Goal: Information Seeking & Learning: Learn about a topic

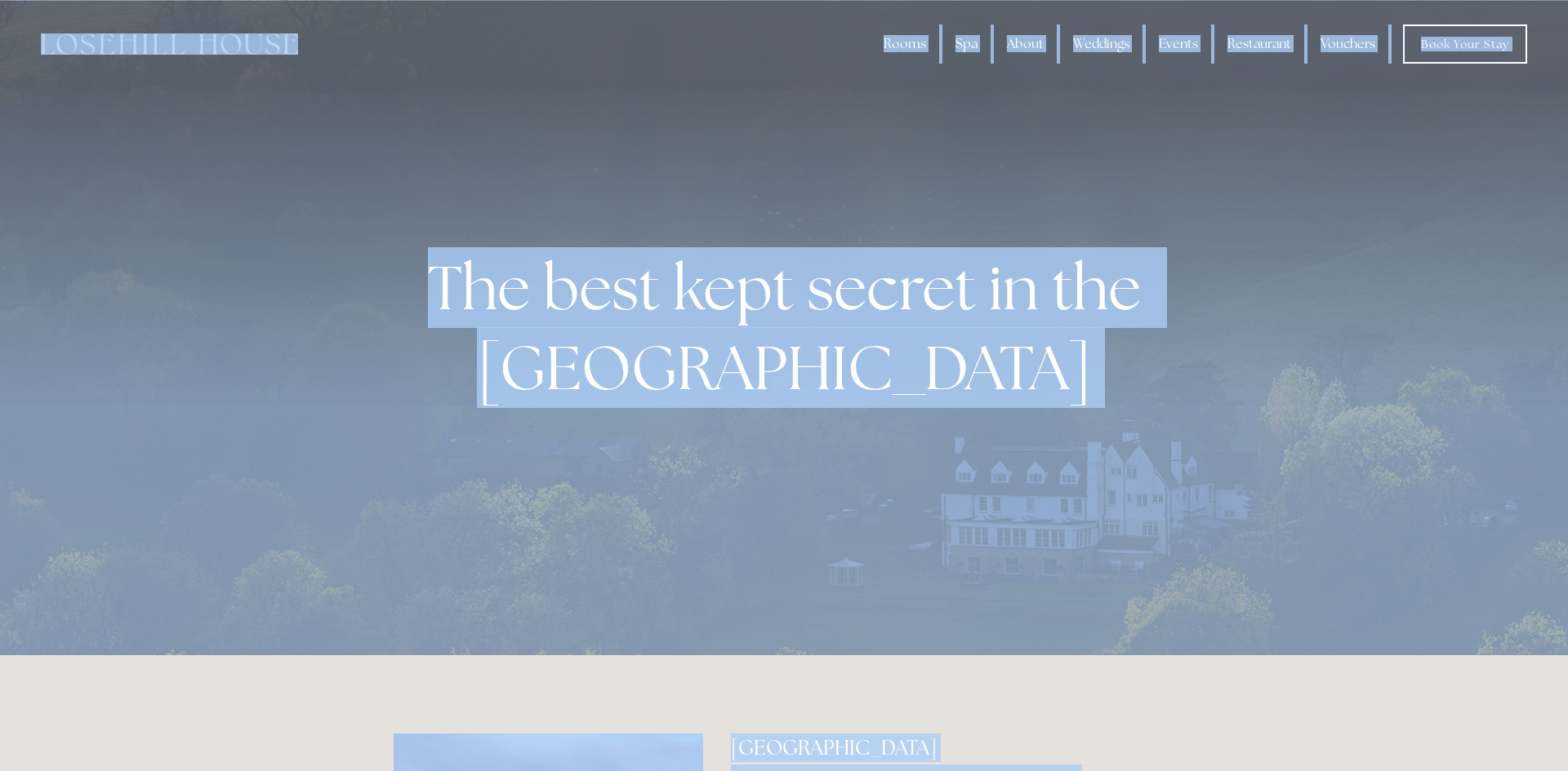
click at [924, 105] on div at bounding box center [784, 328] width 1568 height 655
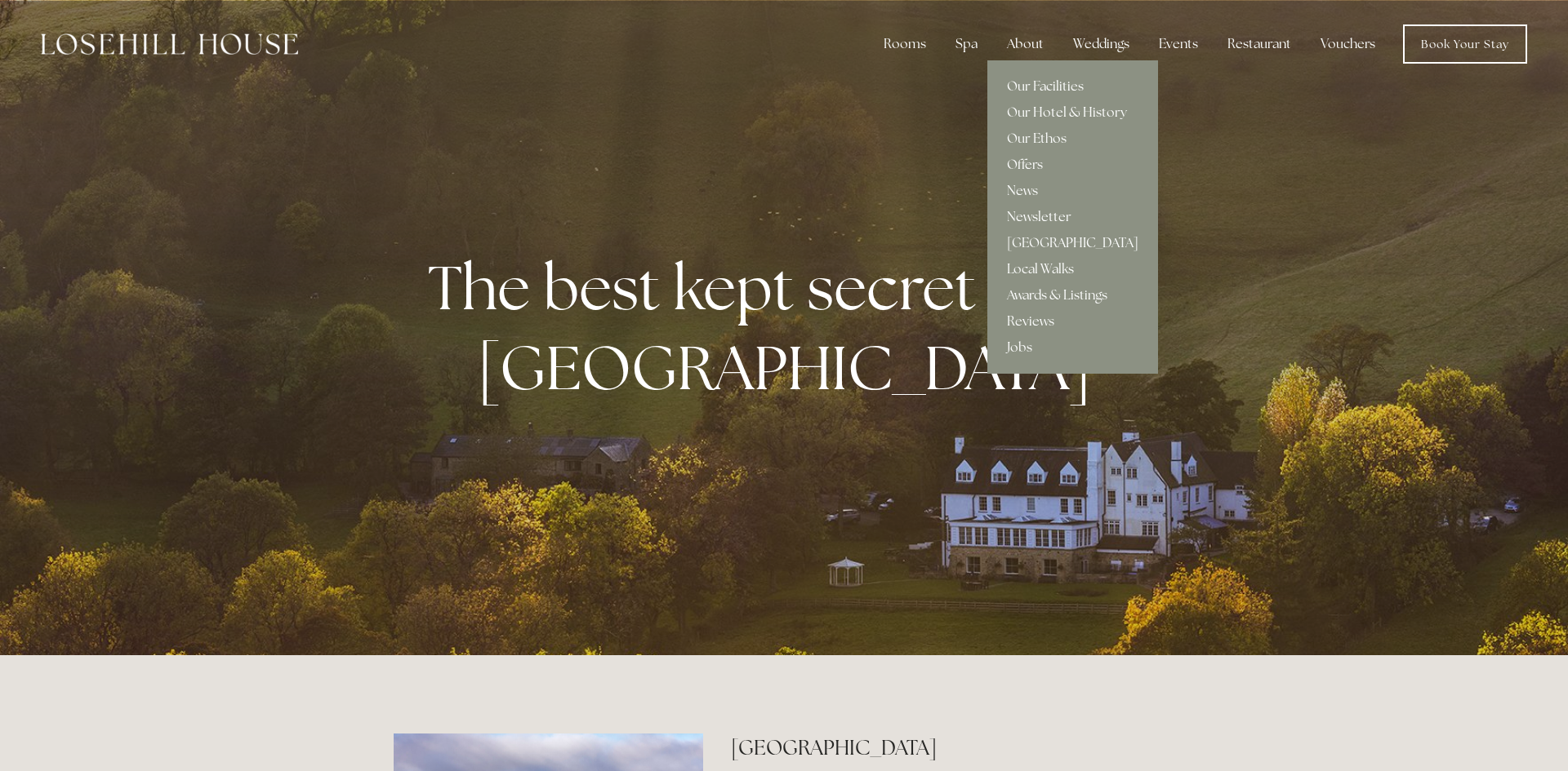
click at [1024, 46] on div "About" at bounding box center [1025, 44] width 62 height 33
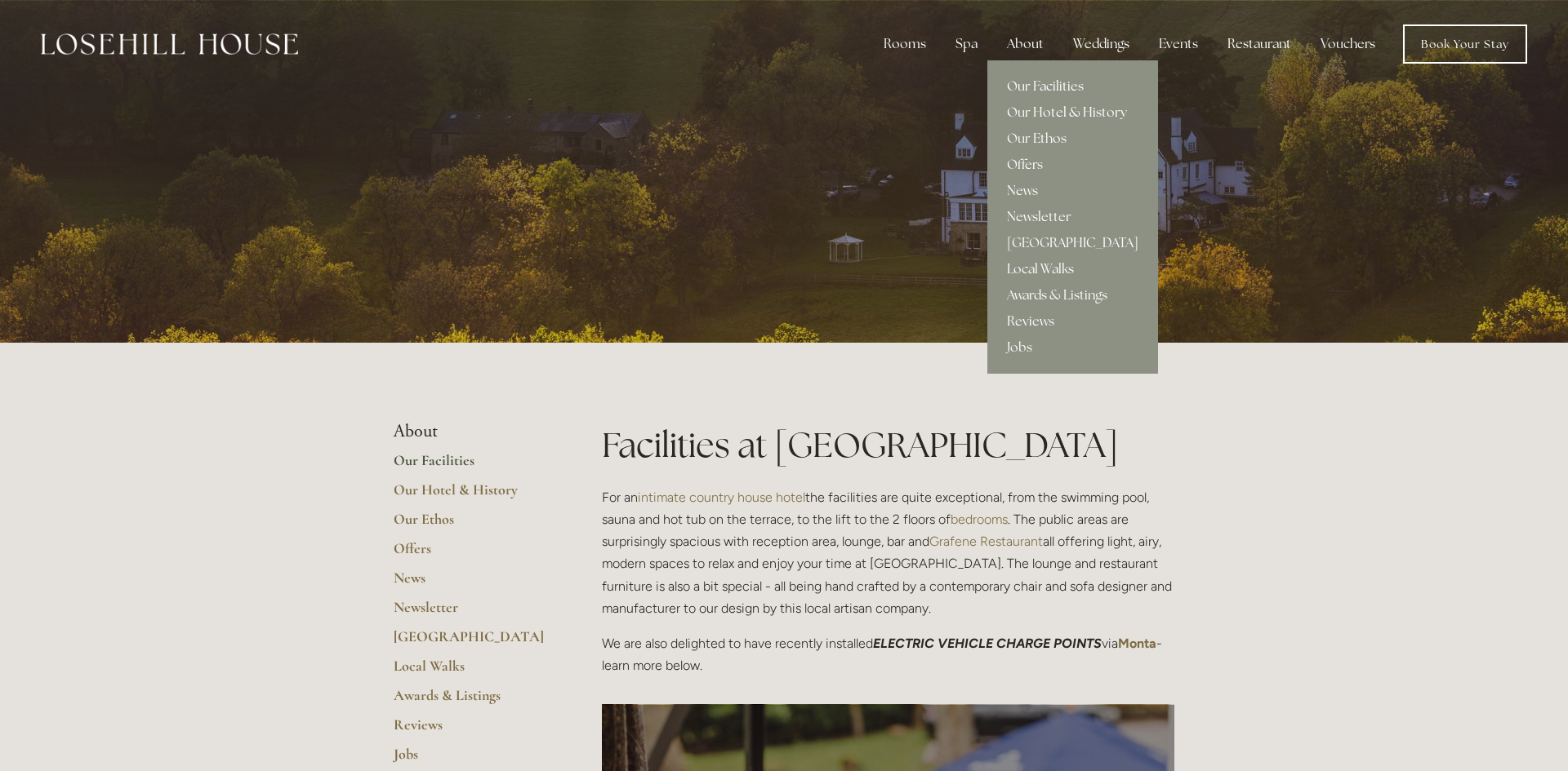
click at [1035, 109] on link "Our Hotel & History" at bounding box center [1073, 112] width 171 height 26
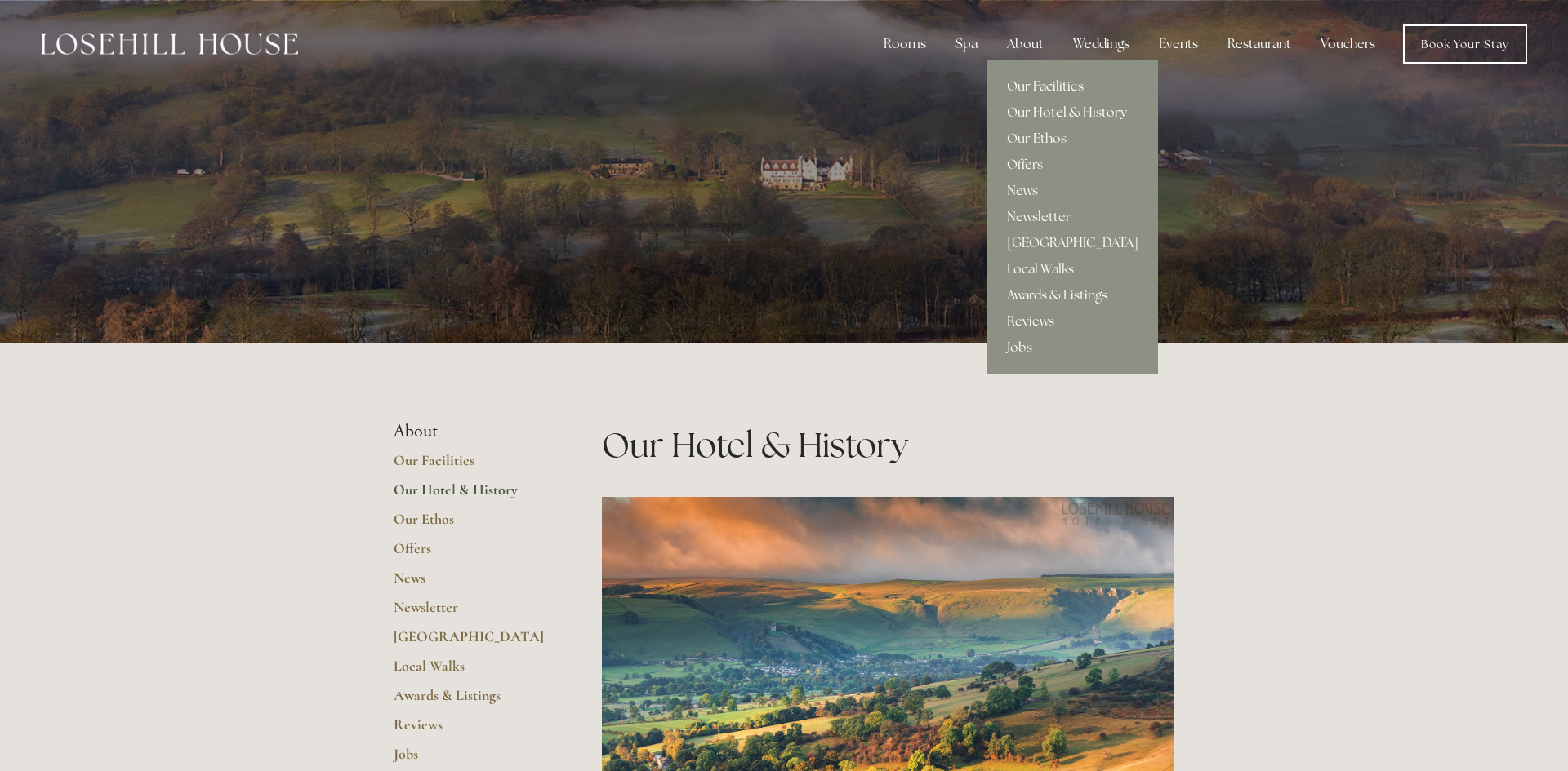
click at [1066, 114] on link "Our Hotel & History" at bounding box center [1073, 112] width 171 height 26
